Goal: Task Accomplishment & Management: Manage account settings

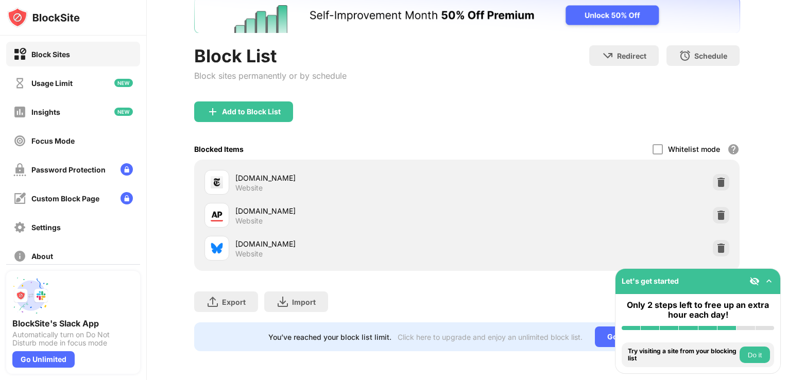
scroll to position [74, 0]
click at [713, 247] on div at bounding box center [721, 248] width 16 height 16
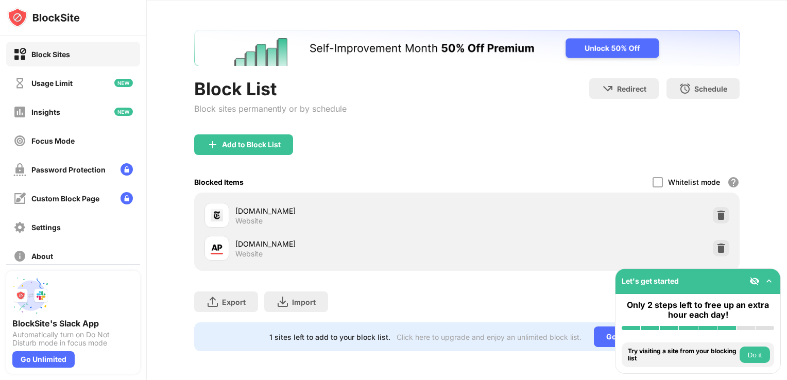
scroll to position [41, 0]
click at [718, 241] on div at bounding box center [721, 248] width 16 height 16
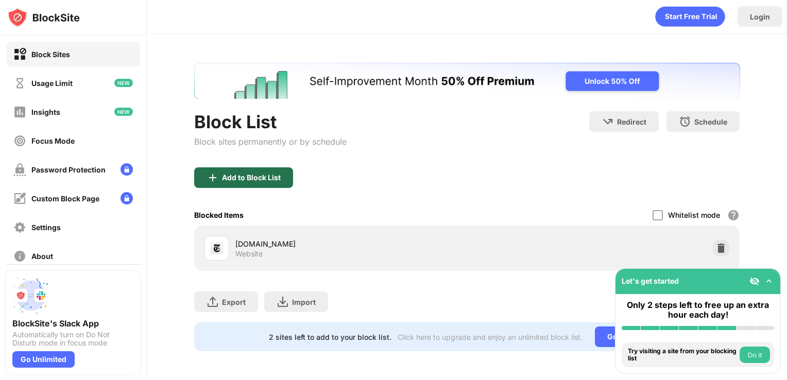
click at [266, 174] on div "Add to Block List" at bounding box center [251, 178] width 59 height 8
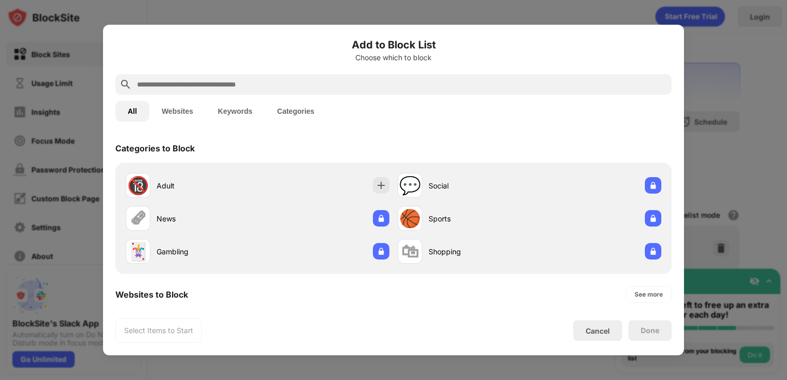
click at [194, 86] on input "text" at bounding box center [401, 84] width 531 height 12
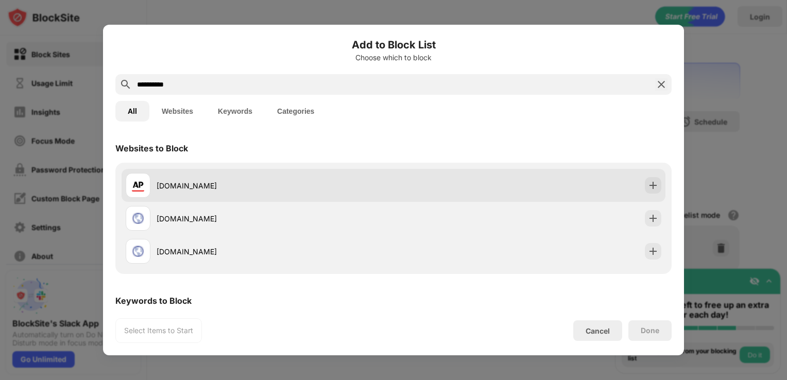
type input "**********"
click at [185, 185] on div "[DOMAIN_NAME]" at bounding box center [275, 185] width 237 height 11
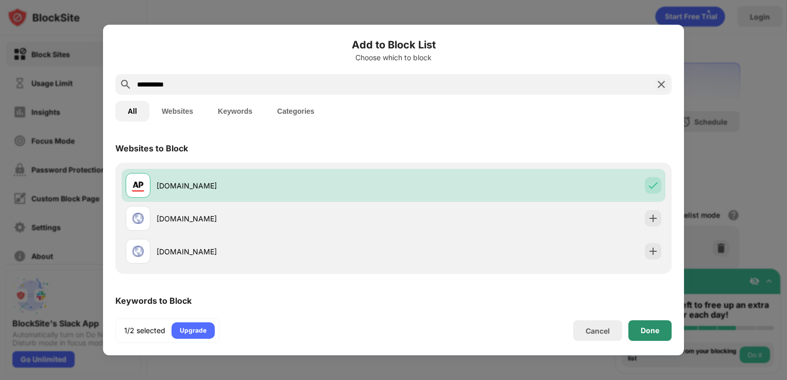
click at [658, 335] on div "Done" at bounding box center [650, 330] width 19 height 8
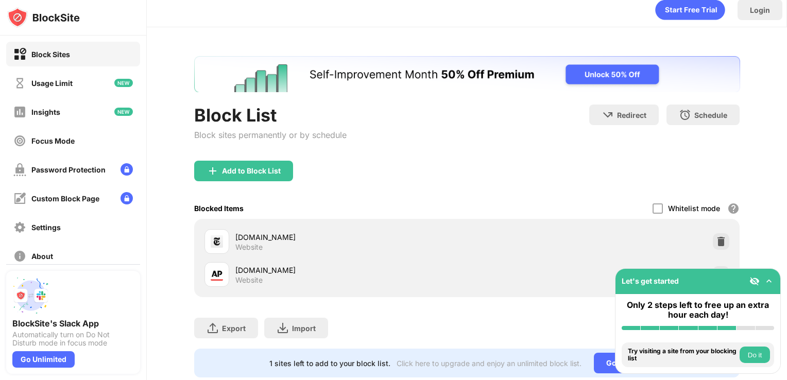
scroll to position [41, 0]
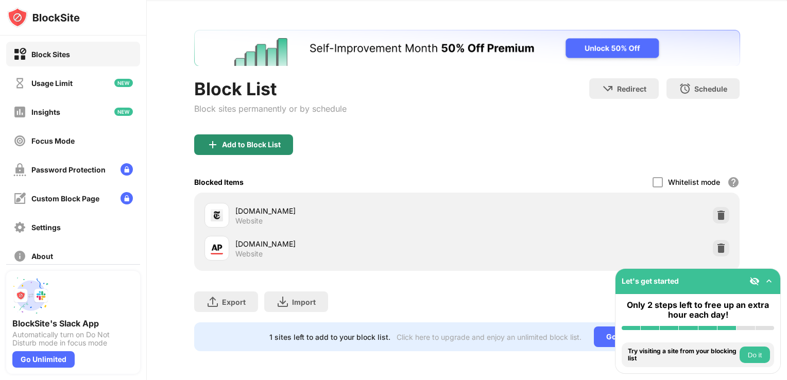
click at [276, 141] on div "Add to Block List" at bounding box center [251, 145] width 59 height 8
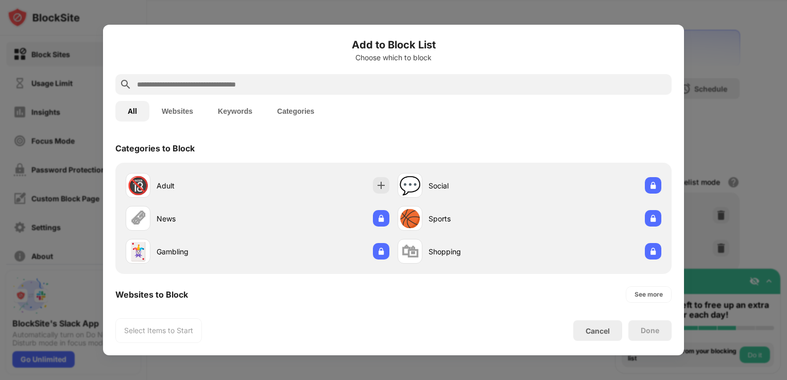
click at [207, 85] on input "text" at bounding box center [401, 84] width 531 height 12
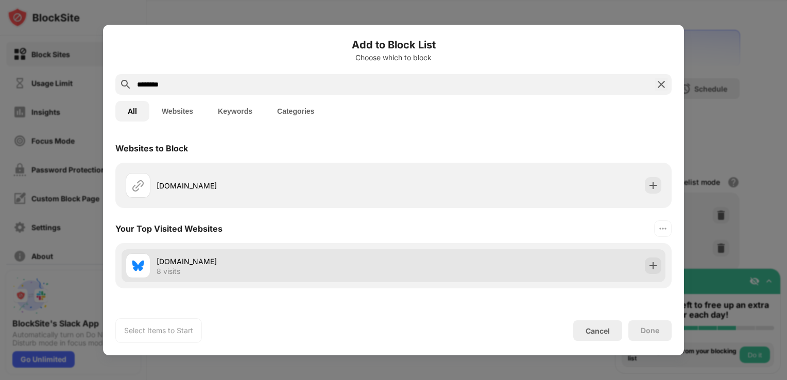
type input "********"
click at [292, 275] on div "[DOMAIN_NAME] 8 visits" at bounding box center [275, 266] width 237 height 20
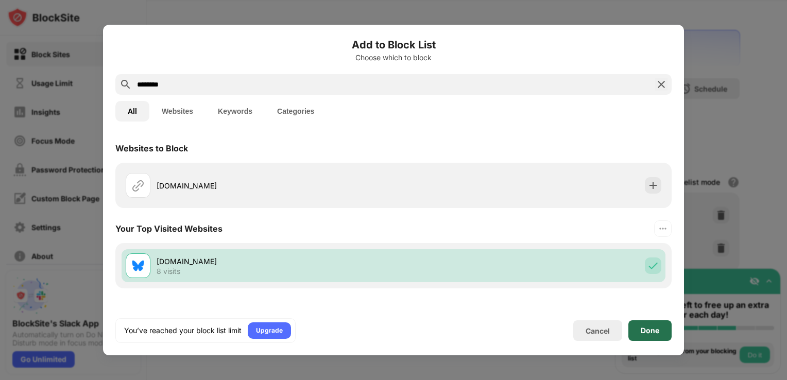
click at [636, 336] on div "Done" at bounding box center [649, 330] width 43 height 21
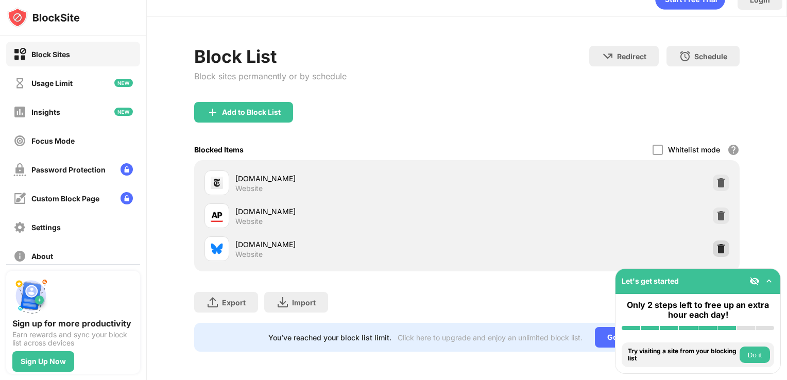
click at [716, 250] on img at bounding box center [721, 249] width 10 height 10
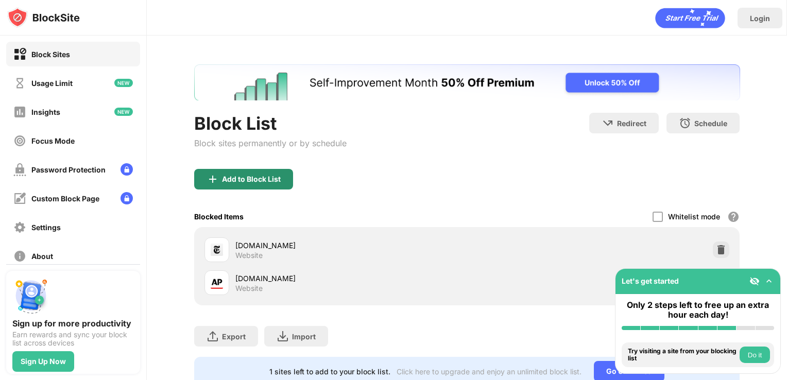
click at [263, 172] on div "Add to Block List" at bounding box center [243, 179] width 99 height 21
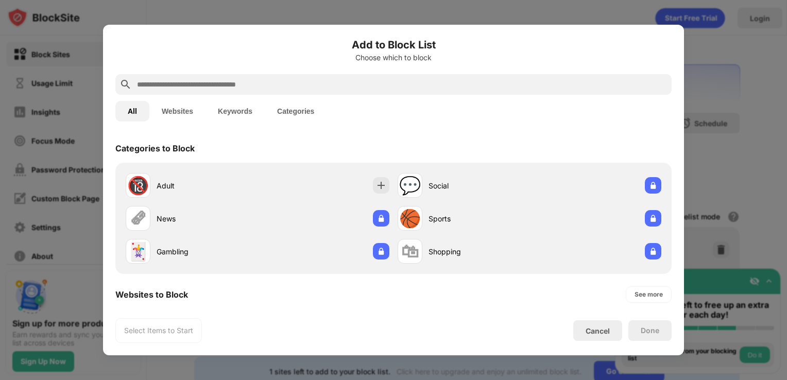
click at [205, 84] on input "text" at bounding box center [401, 84] width 531 height 12
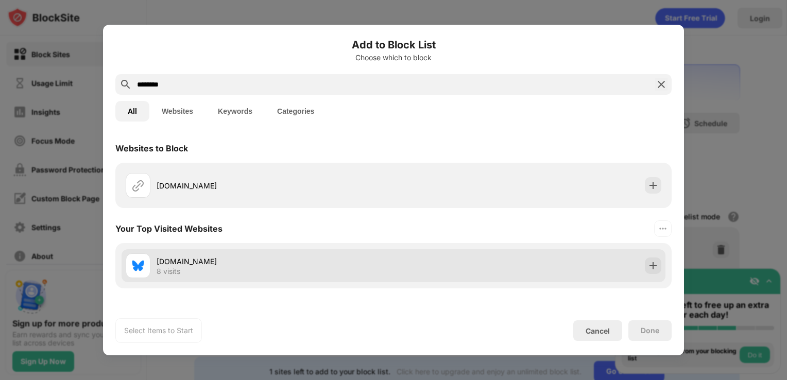
type input "********"
click at [206, 272] on div "[DOMAIN_NAME] 8 visits" at bounding box center [275, 266] width 237 height 20
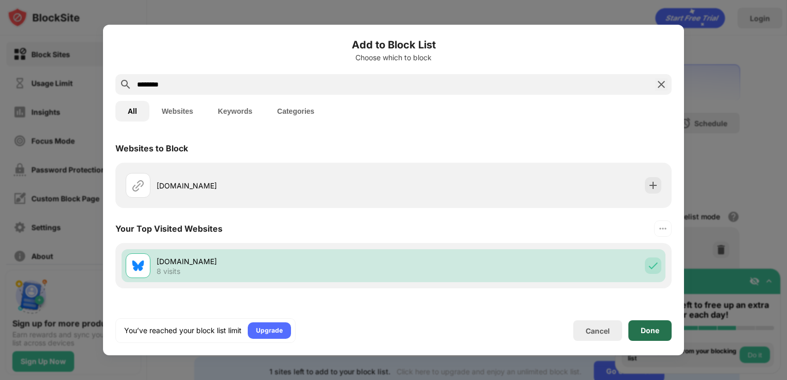
click at [639, 335] on div "Done" at bounding box center [649, 330] width 43 height 21
